Goal: Task Accomplishment & Management: Complete application form

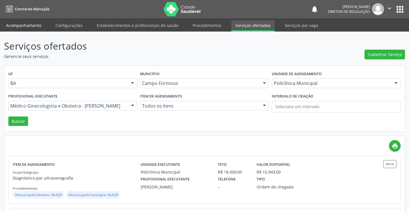
click at [16, 27] on link "Acompanhamento" at bounding box center [23, 25] width 43 height 10
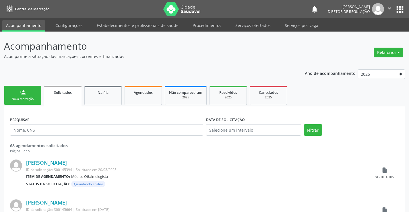
click at [28, 97] on link "person_add Nova marcação" at bounding box center [22, 95] width 37 height 19
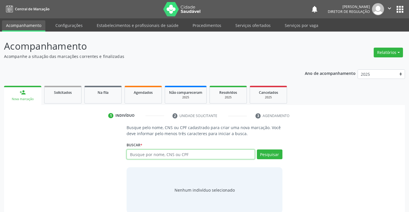
click at [167, 156] on input "text" at bounding box center [191, 155] width 128 height 10
type input "709605609887375"
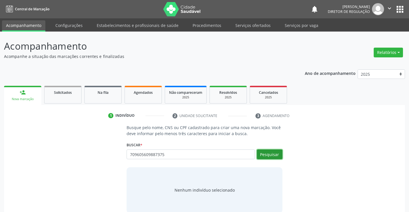
click at [271, 151] on button "Pesquisar" at bounding box center [270, 155] width 26 height 10
type input "709605609887375"
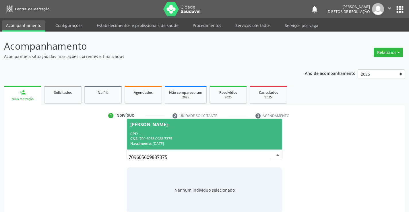
click at [186, 138] on div "CNS: 709 6056 0988 7375" at bounding box center [204, 138] width 148 height 5
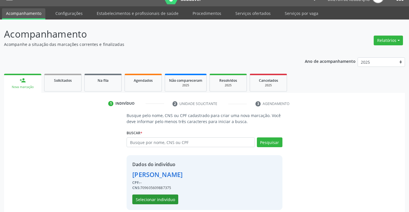
scroll to position [18, 0]
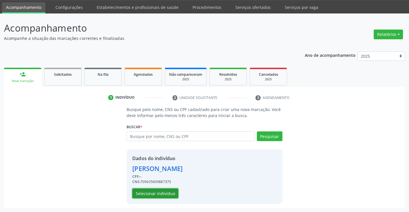
click at [162, 194] on button "Selecionar indivíduo" at bounding box center [155, 194] width 46 height 10
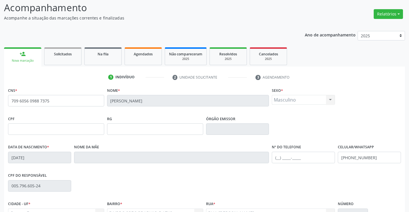
scroll to position [0, 0]
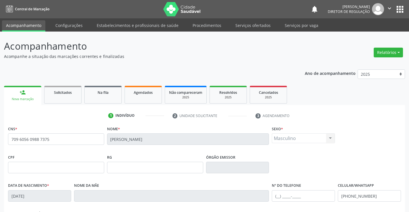
click at [246, 18] on nav "Central de Marcação notifications Ana Karolainy Santos Serafim Diretor de regul…" at bounding box center [204, 9] width 409 height 18
click at [248, 32] on div "Acompanhamento Acompanhe a situação das marcações correntes e finalizadas Relat…" at bounding box center [204, 172] width 409 height 280
click at [249, 24] on link "Serviços ofertados" at bounding box center [253, 25] width 43 height 10
select select "9"
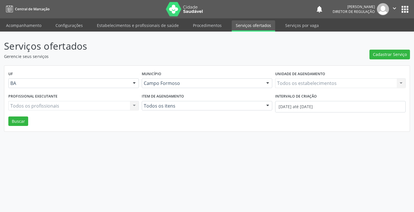
click at [317, 90] on div "Unidade de agendamento Todos os estabelecimentos Todos os estabelecimentos Nenh…" at bounding box center [339, 81] width 133 height 22
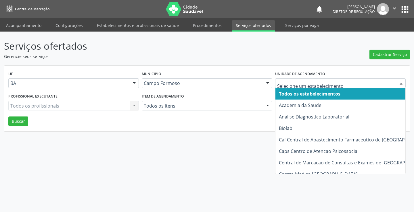
click at [314, 86] on div at bounding box center [340, 83] width 130 height 10
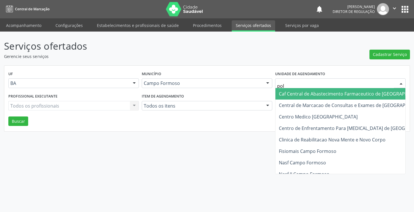
type input "poli"
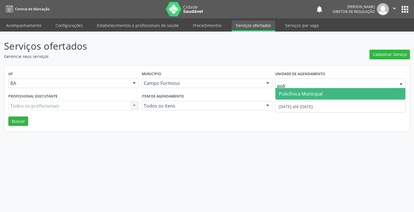
click at [316, 97] on span "Policlínica Municipal" at bounding box center [340, 93] width 130 height 11
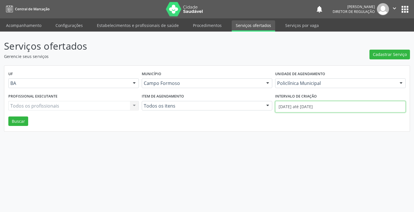
click at [292, 109] on input "01/10/2025 até 09/10/2025" at bounding box center [340, 106] width 130 height 11
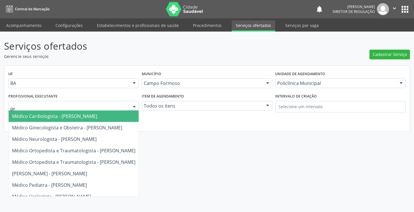
type input "orl"
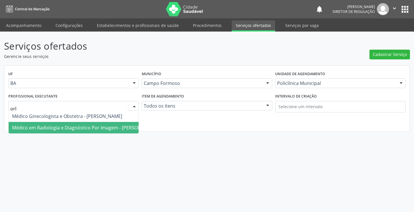
click at [79, 126] on span "Médico em Radiologia e Diagnóstico Por Imagem - Orlindo Carvalho dos Santos" at bounding box center [84, 128] width 145 height 6
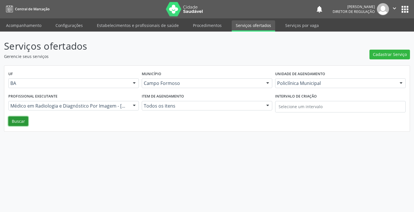
click at [11, 124] on button "Buscar" at bounding box center [18, 122] width 20 height 10
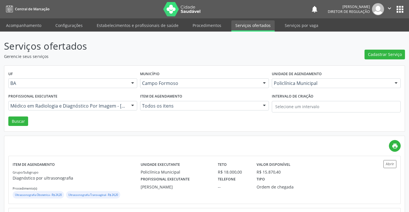
scroll to position [86, 0]
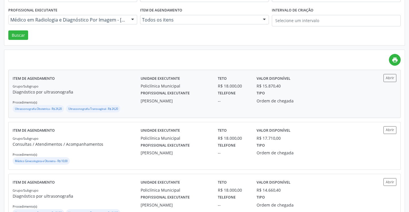
click at [367, 88] on div "Abrir" at bounding box center [381, 93] width 32 height 39
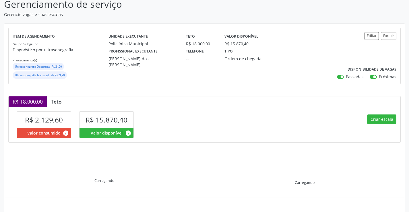
scroll to position [90, 0]
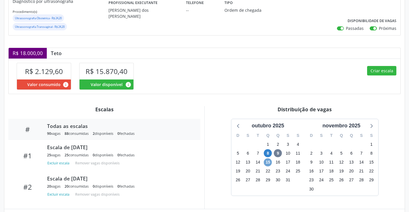
click at [266, 163] on span "15" at bounding box center [268, 163] width 8 height 8
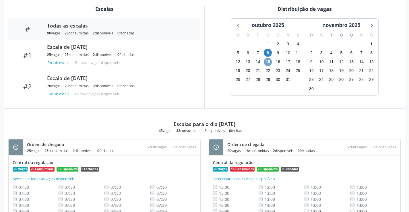
scroll to position [228, 0]
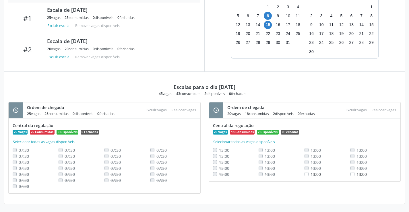
click at [281, 83] on div "Escalas para o dia 15/10/2025 45 vagas 43 consumidas 2 disponíveis 0 fechadas" at bounding box center [204, 84] width 393 height 24
click at [267, 26] on span "15" at bounding box center [268, 25] width 8 height 8
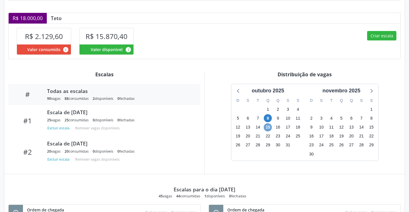
scroll to position [113, 0]
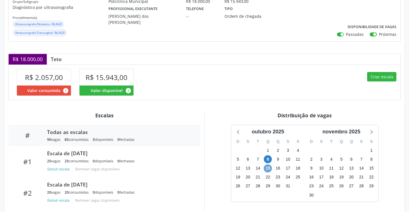
scroll to position [84, 0]
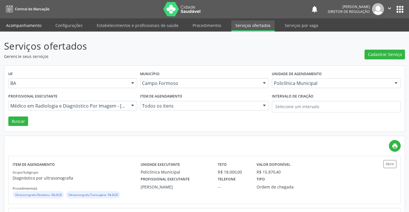
click at [22, 28] on link "Acompanhamento" at bounding box center [23, 25] width 43 height 10
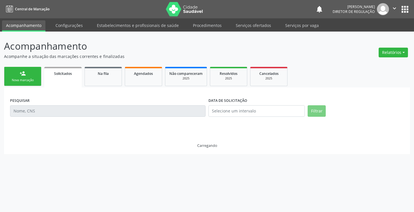
click at [13, 76] on div "person_add Nova marcação Solicitados Na fila Agendados Não compareceram 2025 Re…" at bounding box center [207, 109] width 406 height 89
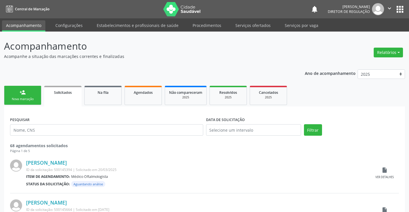
click at [27, 97] on link "person_add Nova marcação" at bounding box center [22, 95] width 37 height 19
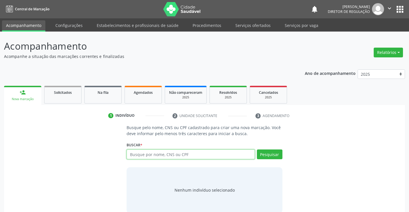
click at [157, 159] on input "text" at bounding box center [191, 155] width 128 height 10
type input "705005884879658"
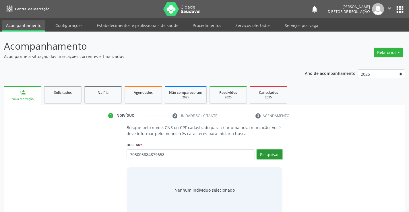
click at [277, 157] on button "Pesquisar" at bounding box center [270, 155] width 26 height 10
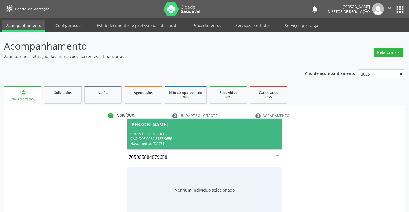
click at [211, 136] on div "CNS: 705 0058 8487 9658" at bounding box center [204, 138] width 148 height 5
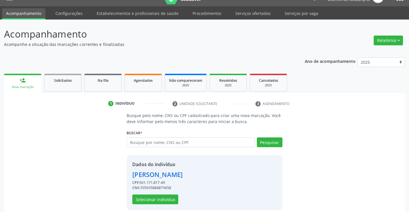
scroll to position [18, 0]
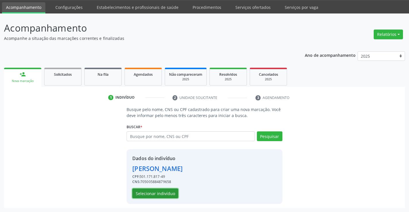
click at [153, 192] on button "Selecionar indivíduo" at bounding box center [155, 194] width 46 height 10
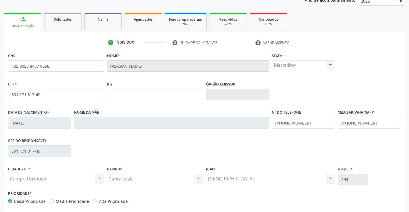
scroll to position [76, 0]
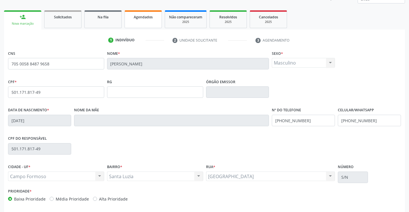
click at [135, 26] on link "Agendados" at bounding box center [143, 19] width 37 height 18
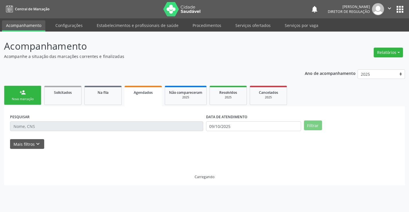
scroll to position [0, 0]
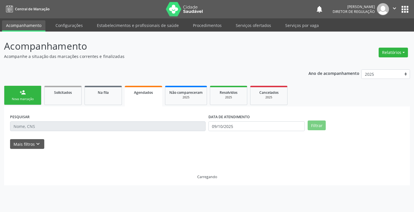
click at [32, 124] on input "text" at bounding box center [107, 127] width 195 height 10
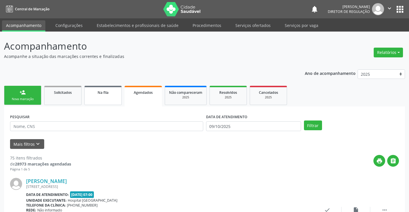
click at [97, 100] on link "Na fila" at bounding box center [102, 95] width 37 height 19
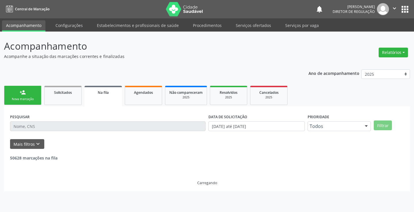
click at [22, 127] on input "text" at bounding box center [107, 127] width 195 height 10
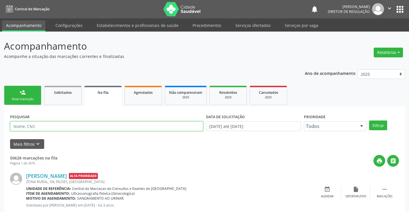
click at [21, 127] on input "text" at bounding box center [106, 127] width 193 height 10
type input "700400547256850"
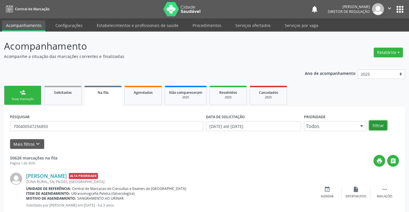
click at [379, 124] on button "Filtrar" at bounding box center [378, 126] width 18 height 10
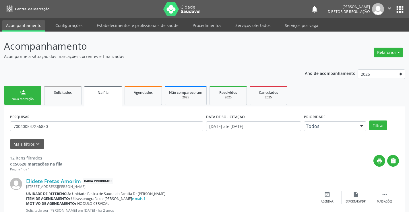
click at [17, 94] on link "person_add Nova marcação" at bounding box center [22, 95] width 37 height 19
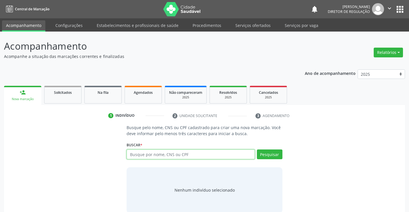
drag, startPoint x: 164, startPoint y: 154, endPoint x: 165, endPoint y: 148, distance: 6.1
click at [165, 154] on input "text" at bounding box center [191, 155] width 128 height 10
type input "705005884879658"
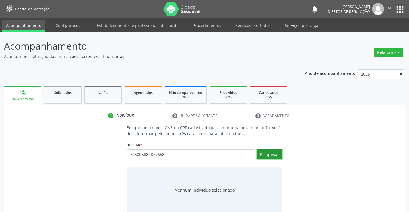
click at [278, 157] on button "Pesquisar" at bounding box center [270, 155] width 26 height 10
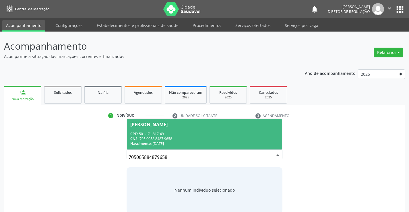
click at [193, 145] on div "Nascimento: 04/07/1957" at bounding box center [204, 143] width 148 height 5
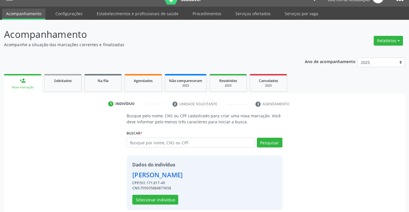
scroll to position [18, 0]
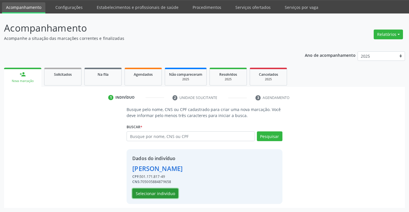
click at [167, 198] on button "Selecionar indivíduo" at bounding box center [155, 194] width 46 height 10
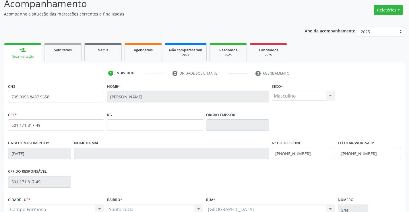
scroll to position [99, 0]
